Goal: Information Seeking & Learning: Learn about a topic

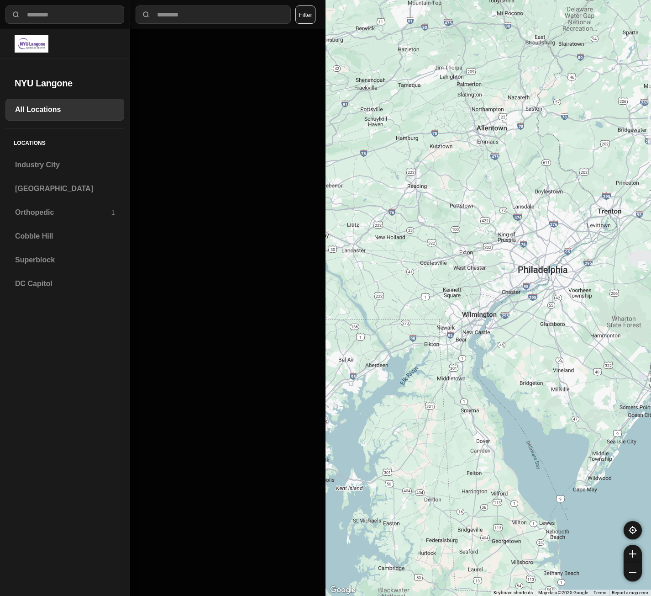
select select "*"
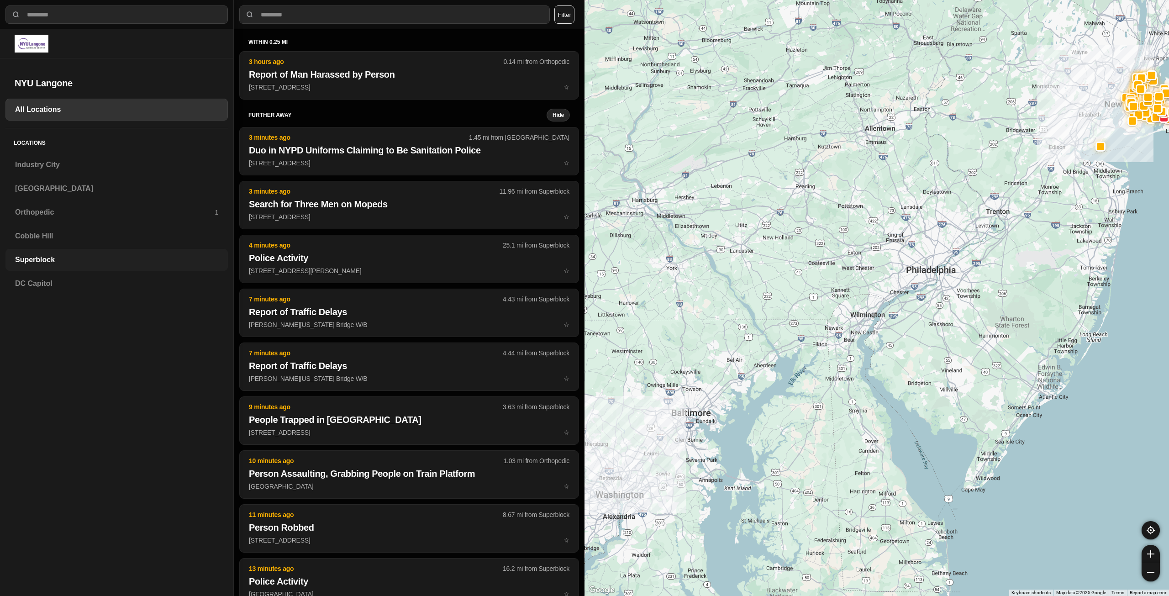
click at [40, 264] on h3 "Superblock" at bounding box center [116, 259] width 203 height 11
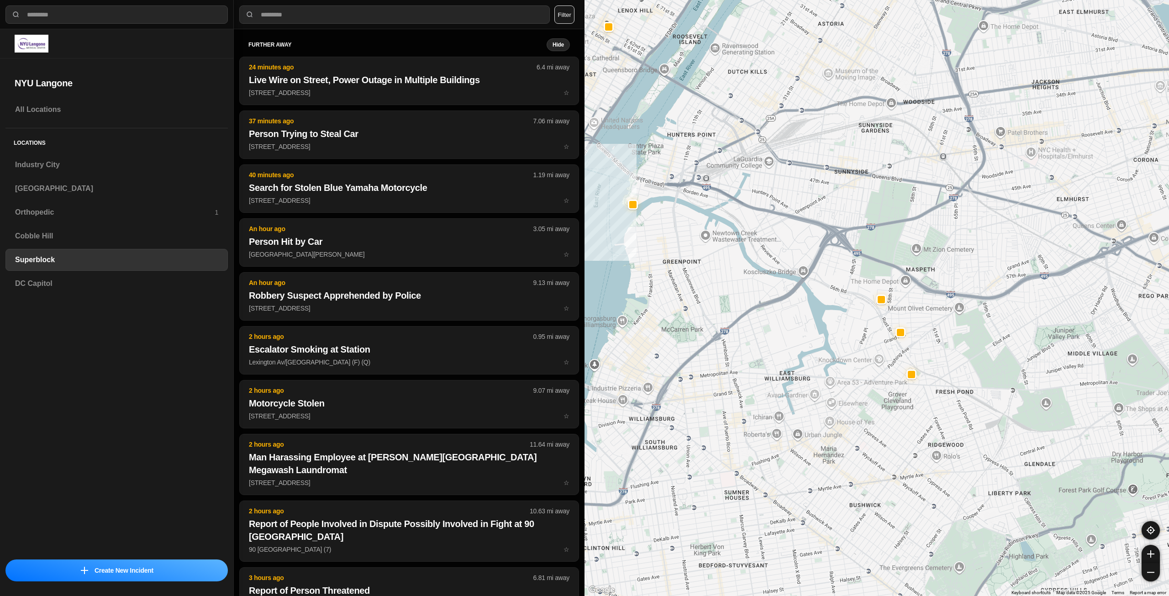
drag, startPoint x: 1039, startPoint y: 576, endPoint x: 789, endPoint y: 411, distance: 299.4
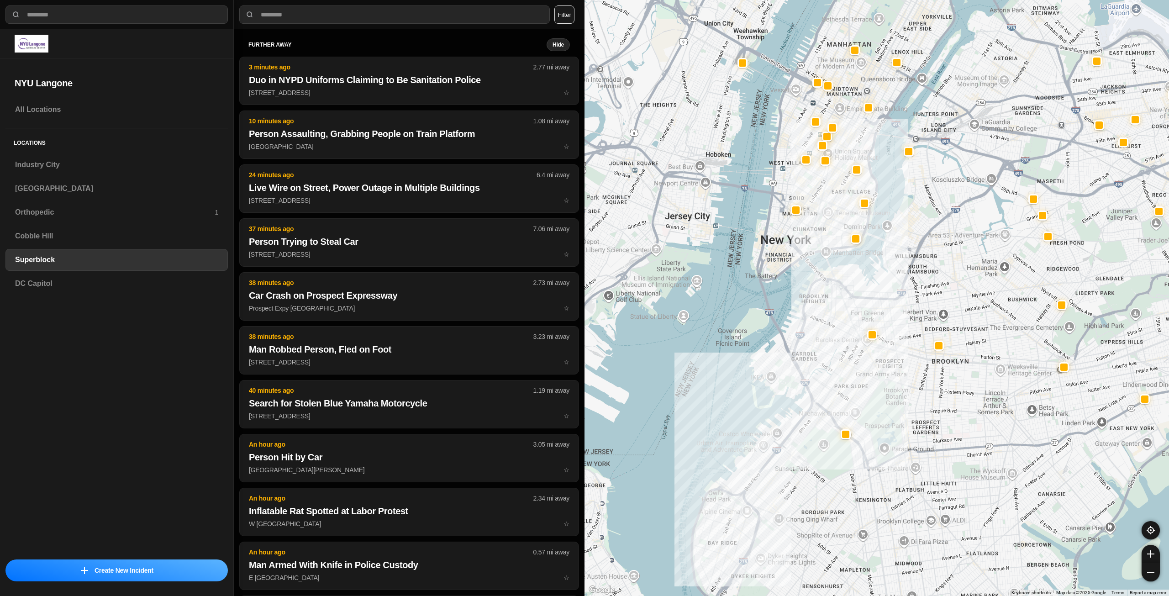
drag, startPoint x: 927, startPoint y: 553, endPoint x: 1077, endPoint y: 390, distance: 221.4
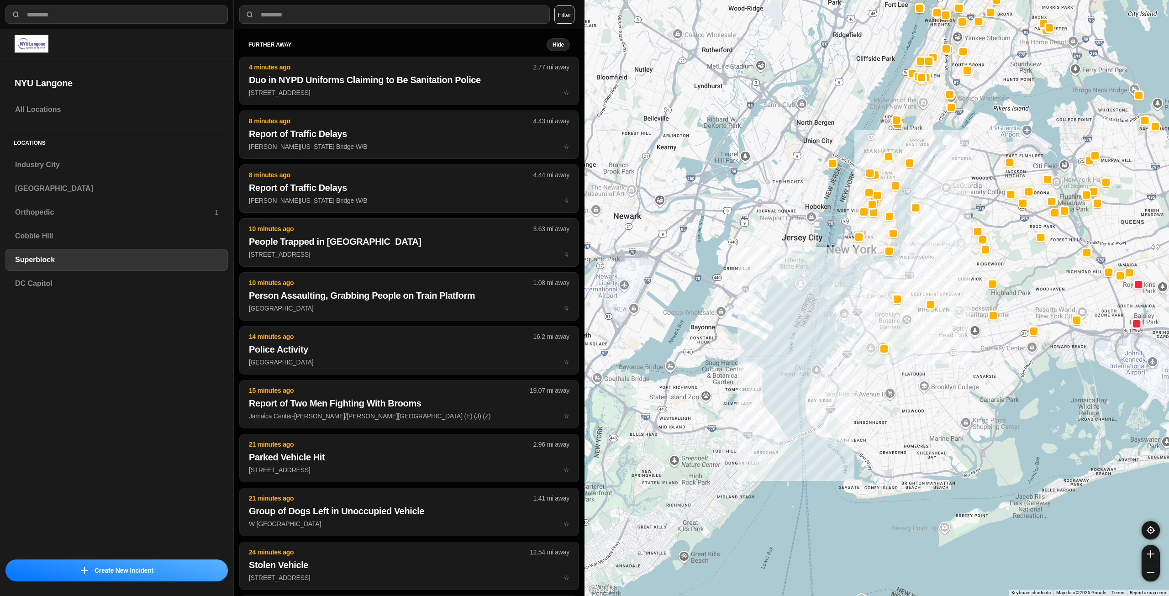
drag, startPoint x: 948, startPoint y: 476, endPoint x: 966, endPoint y: 374, distance: 103.6
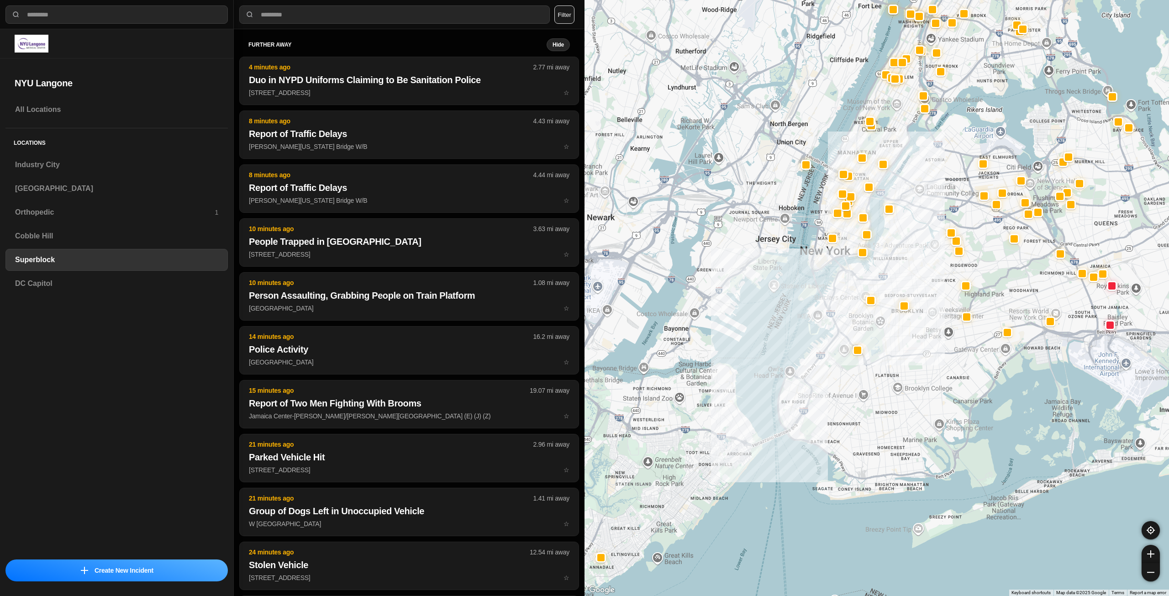
drag, startPoint x: 1155, startPoint y: 328, endPoint x: 1109, endPoint y: 334, distance: 46.5
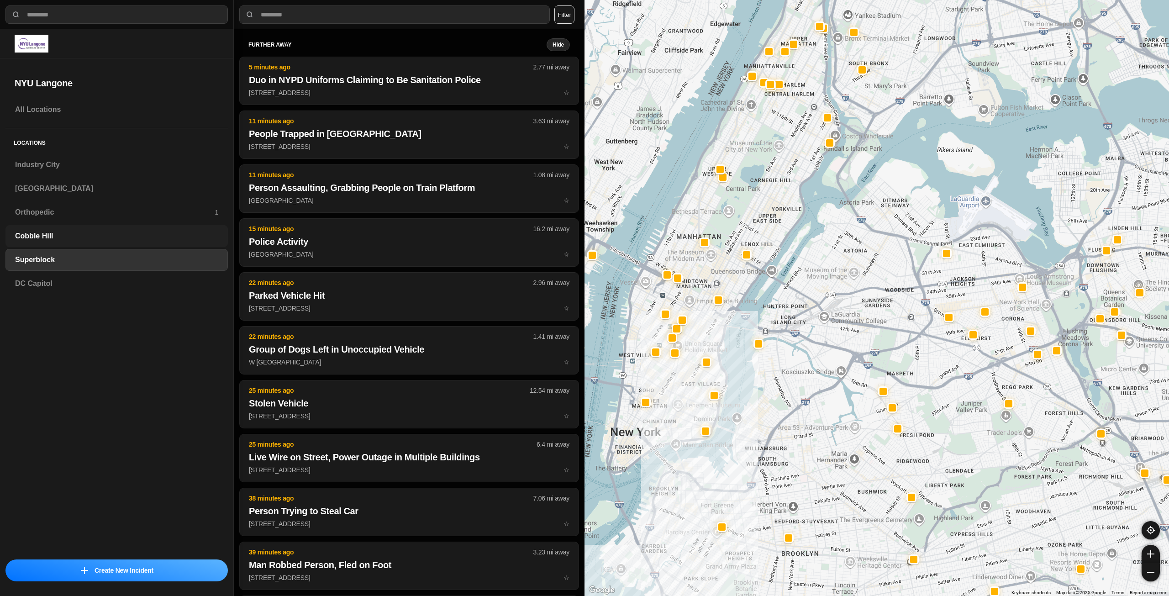
click at [84, 225] on div "Cobble Hill" at bounding box center [116, 236] width 222 height 22
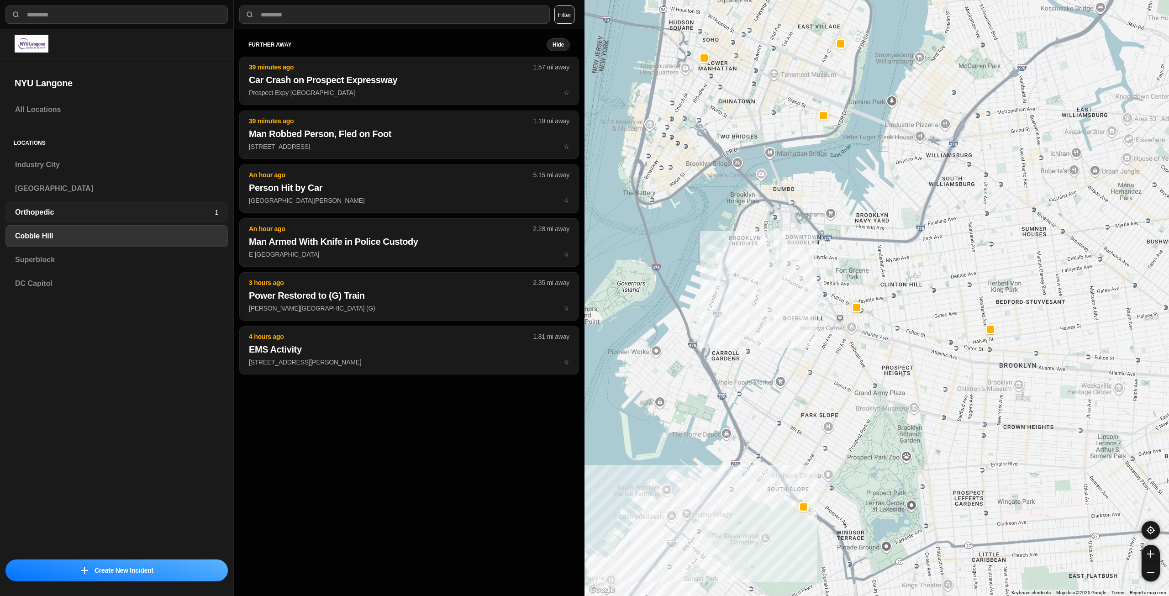
click at [107, 220] on div "Orthopedic 1" at bounding box center [116, 212] width 222 height 22
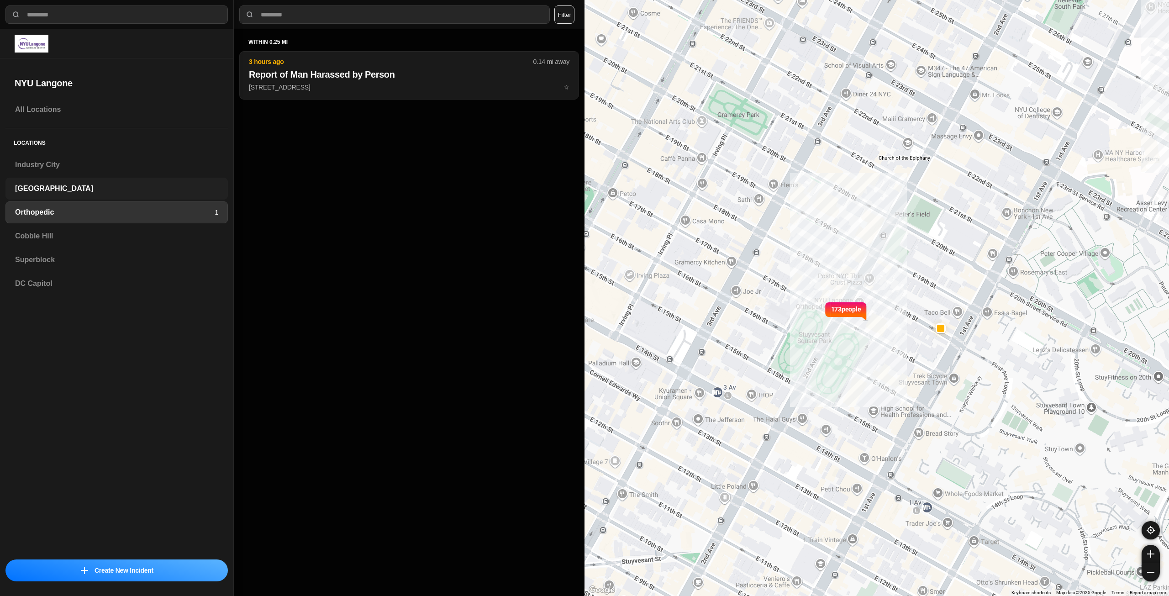
click at [107, 195] on div "[GEOGRAPHIC_DATA]" at bounding box center [116, 189] width 222 height 22
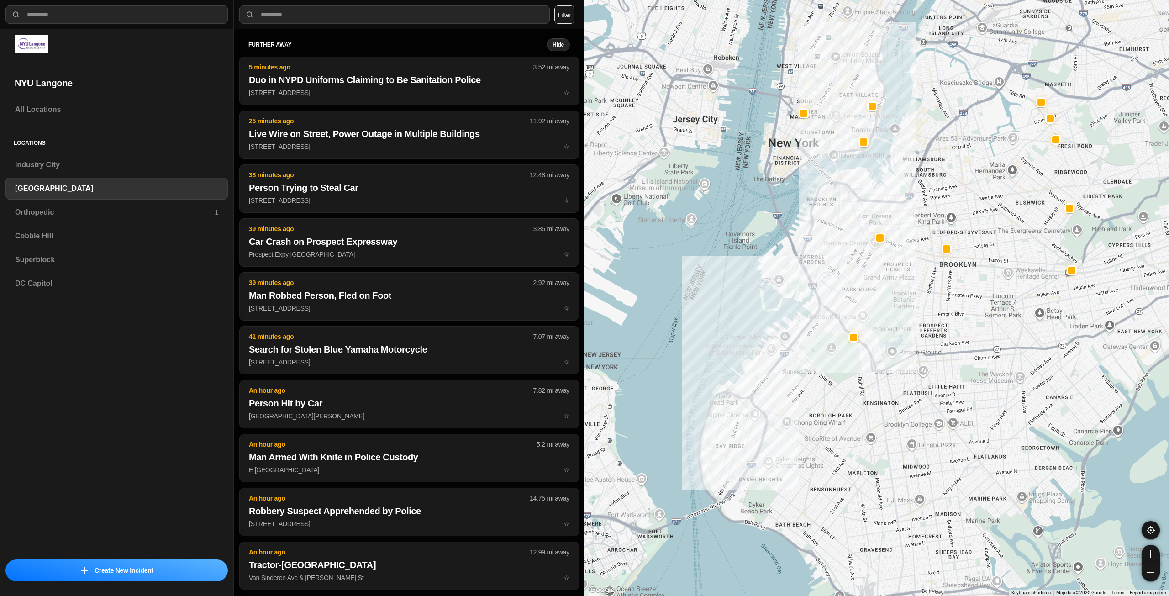
drag, startPoint x: 918, startPoint y: 325, endPoint x: 849, endPoint y: 410, distance: 109.4
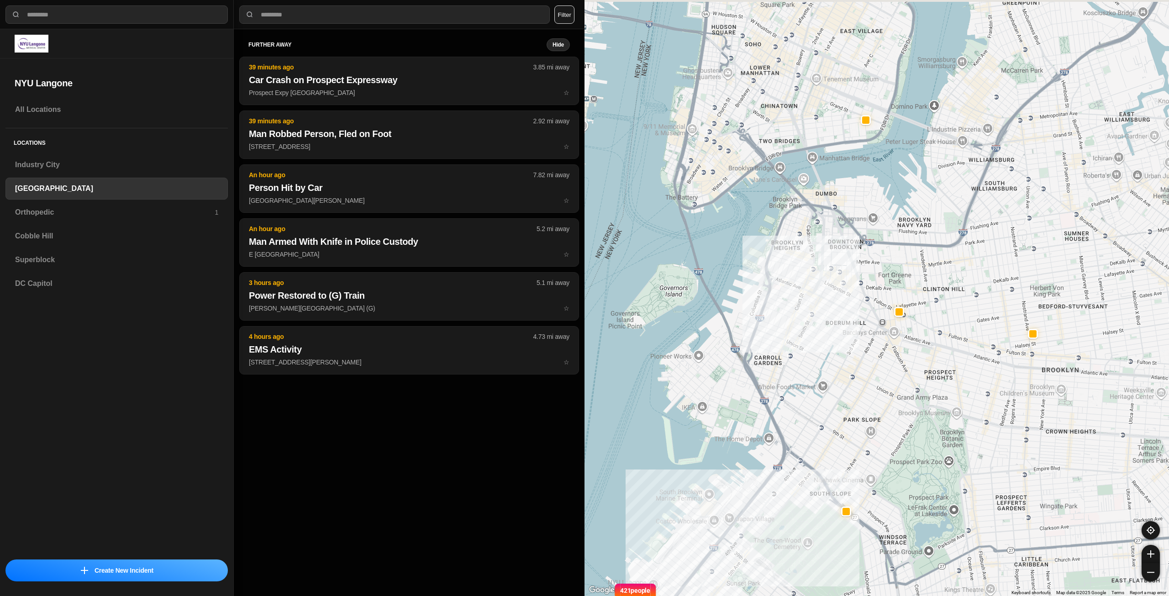
drag, startPoint x: 807, startPoint y: 251, endPoint x: 814, endPoint y: 358, distance: 106.6
click at [651, 358] on div "421 people" at bounding box center [877, 298] width 585 height 596
